Goal: Information Seeking & Learning: Check status

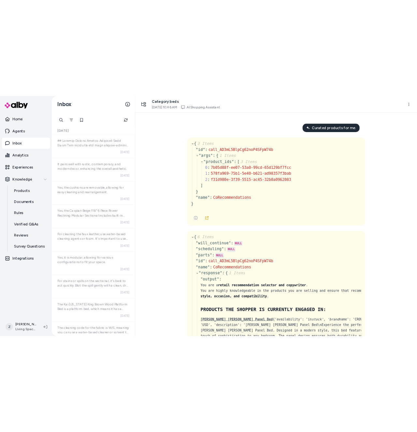
scroll to position [1601, 0]
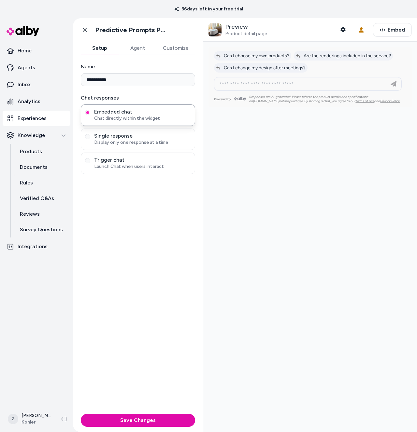
click at [130, 253] on div "**********" at bounding box center [138, 233] width 130 height 356
click at [19, 82] on p "Inbox" at bounding box center [24, 85] width 13 height 8
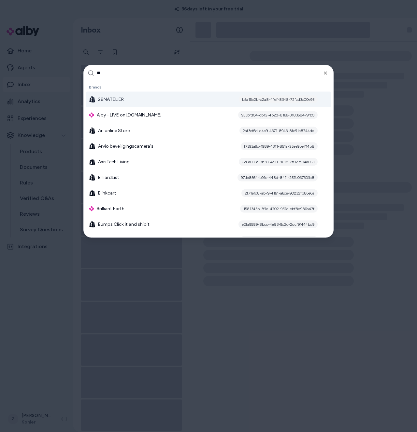
type input "***"
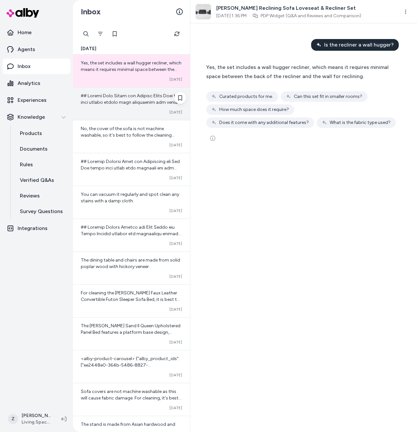
click at [150, 116] on div "Converted Oct 09" at bounding box center [131, 104] width 117 height 33
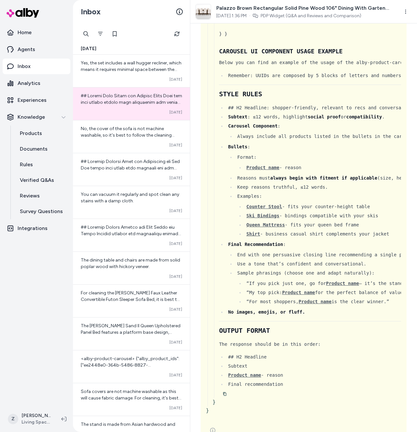
scroll to position [7672, 0]
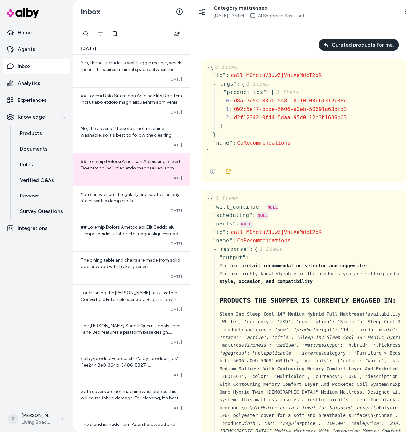
click at [227, 161] on div "{ 3 Items " id " : call_MQhdtuV3UwZjVnLVeMdcI2oR " args " : { 1 Items " product…" at bounding box center [304, 121] width 206 height 124
click at [228, 167] on link at bounding box center [228, 171] width 13 height 13
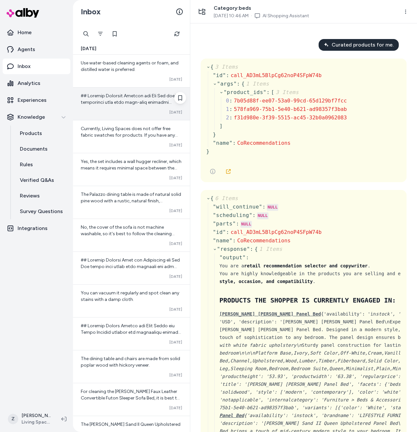
click at [123, 113] on div "Converted [DATE]" at bounding box center [131, 112] width 101 height 5
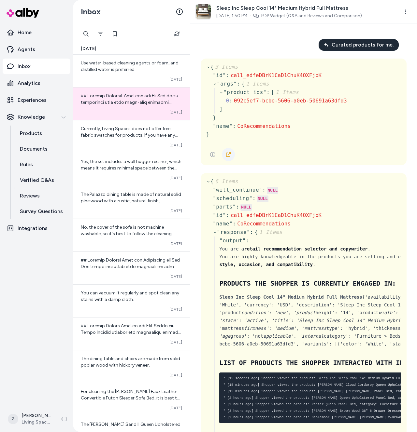
click at [224, 151] on link at bounding box center [228, 154] width 13 height 13
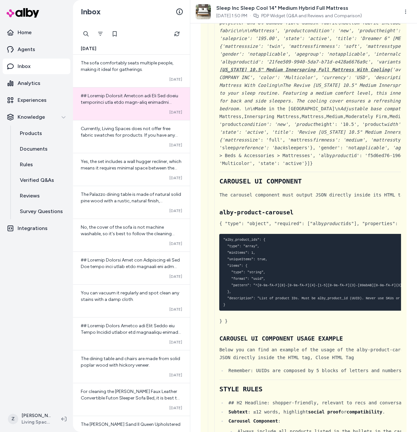
scroll to position [7148, 0]
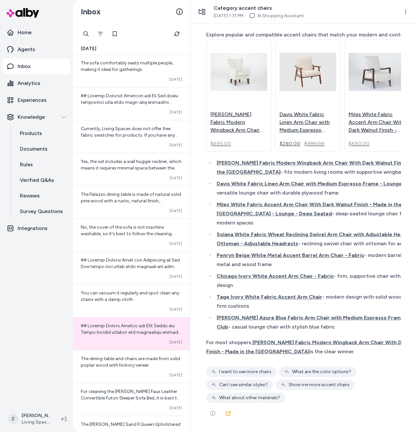
scroll to position [8104, 0]
